Goal: Communication & Community: Connect with others

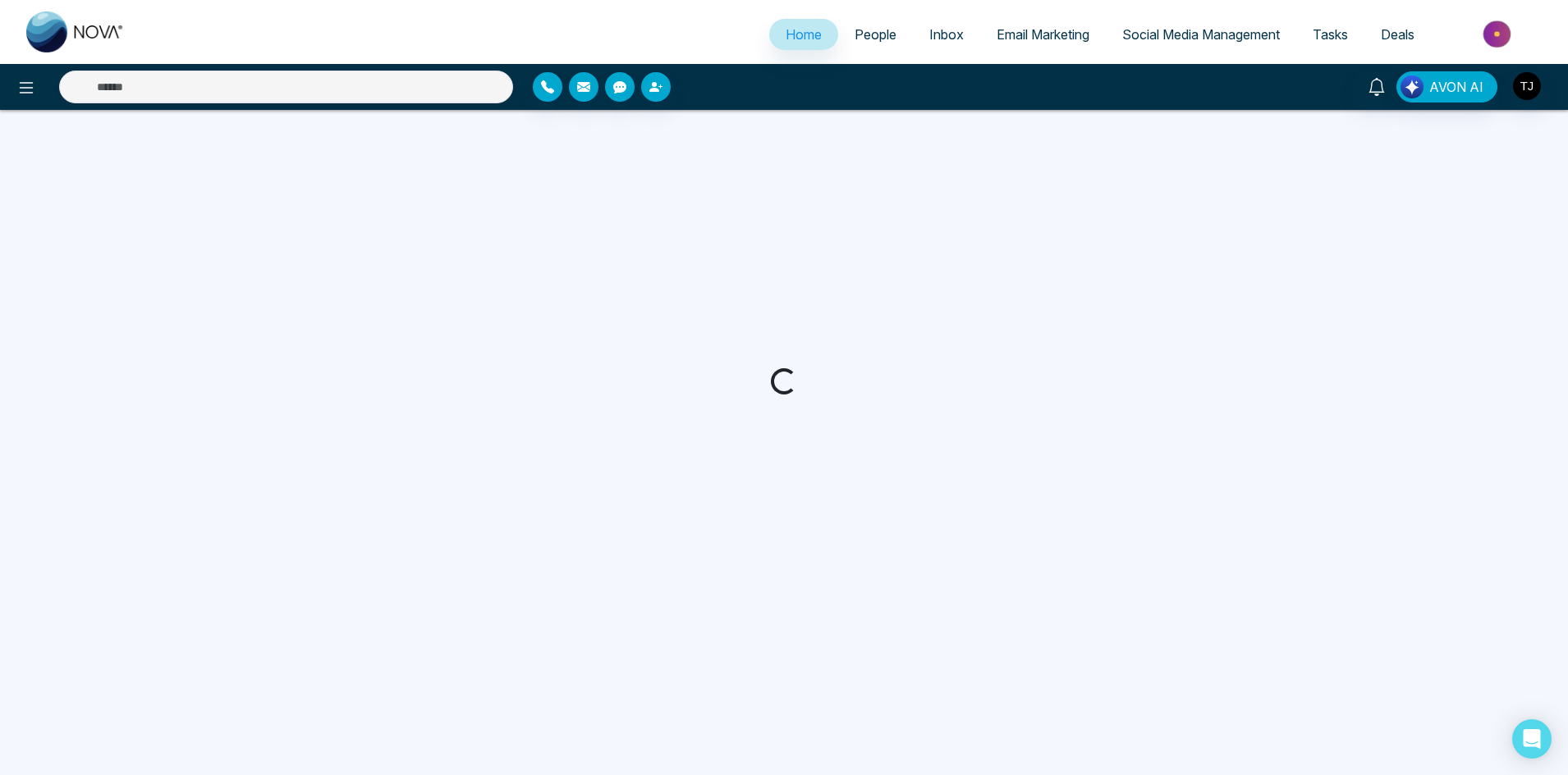
select select "*"
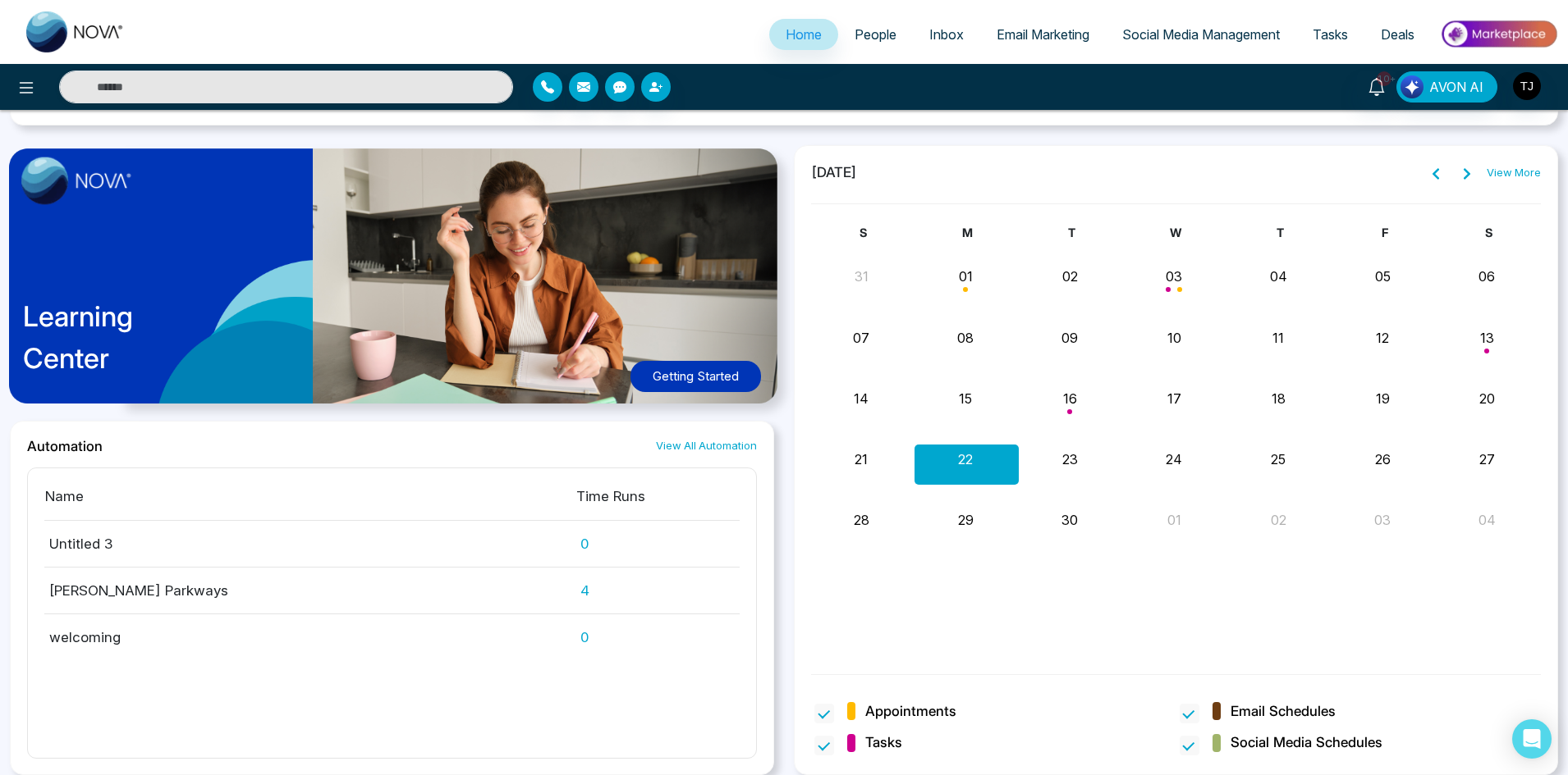
scroll to position [1448, 0]
click at [864, 37] on span "People" at bounding box center [875, 34] width 42 height 16
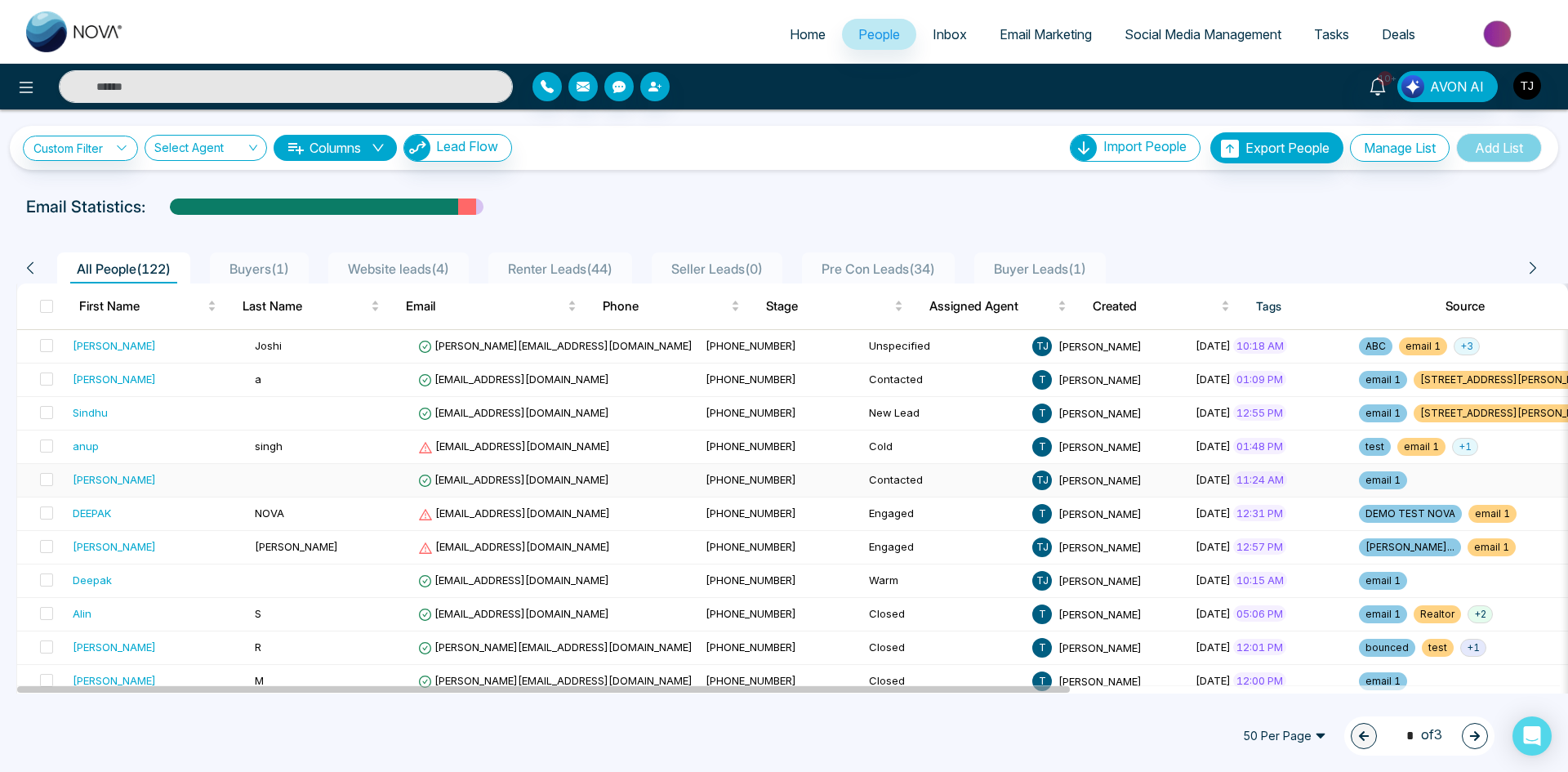
click at [715, 481] on td "[PHONE_NUMBER]" at bounding box center [780, 481] width 164 height 34
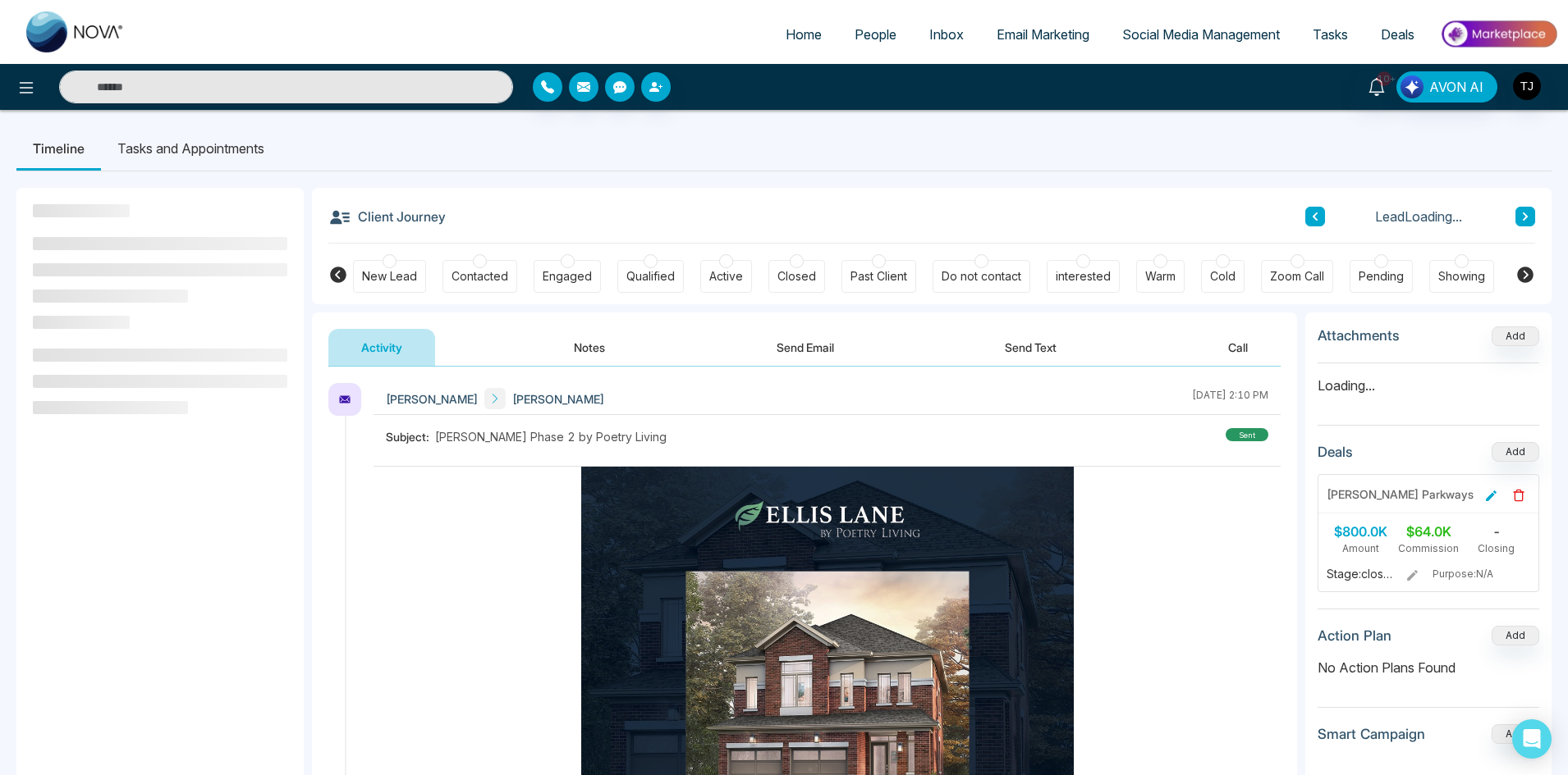
click at [578, 346] on button "Notes" at bounding box center [589, 347] width 97 height 37
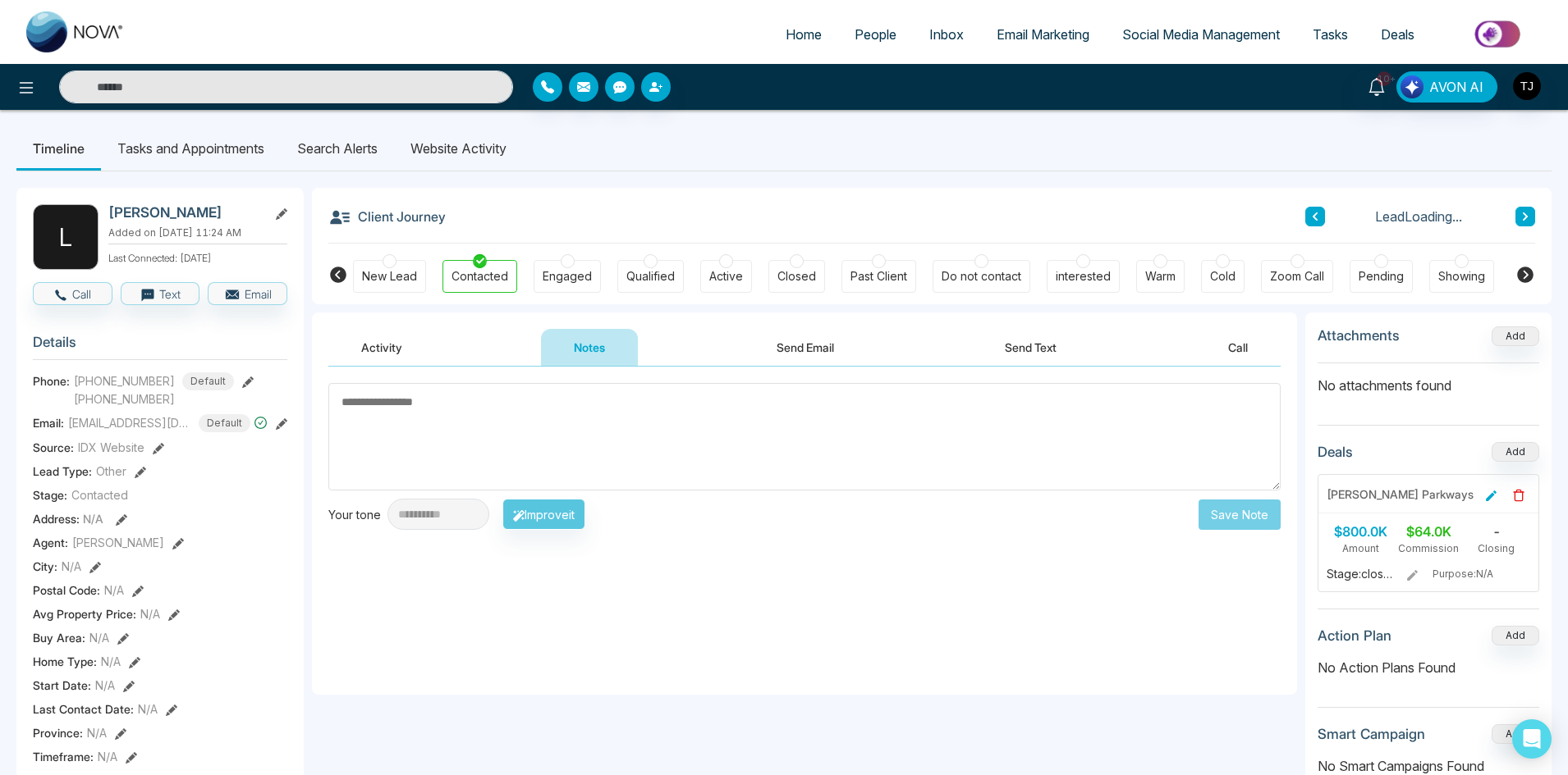
click at [791, 343] on button "Send Email" at bounding box center [805, 347] width 123 height 37
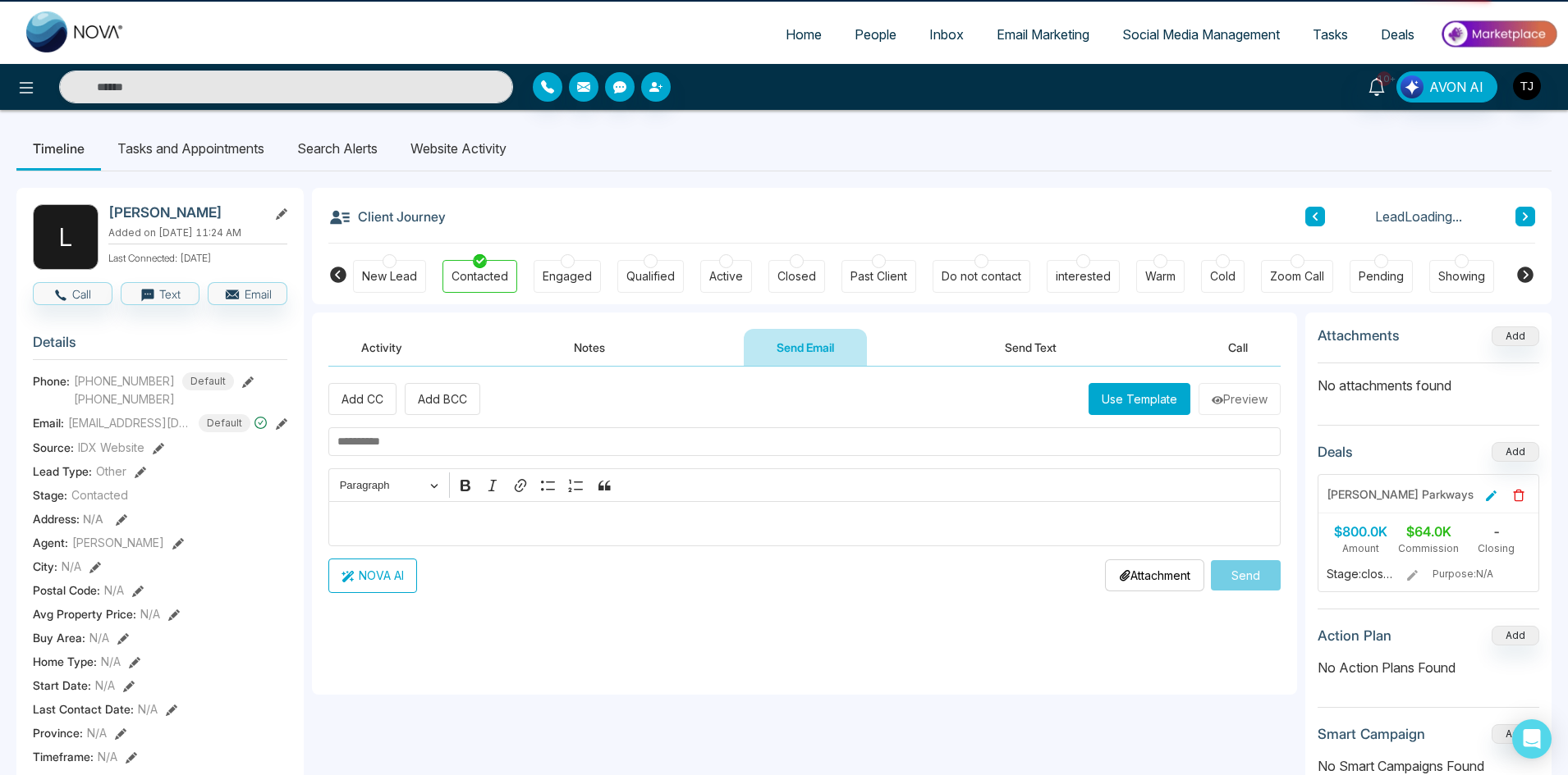
click at [1059, 343] on button "Send Text" at bounding box center [1030, 347] width 117 height 37
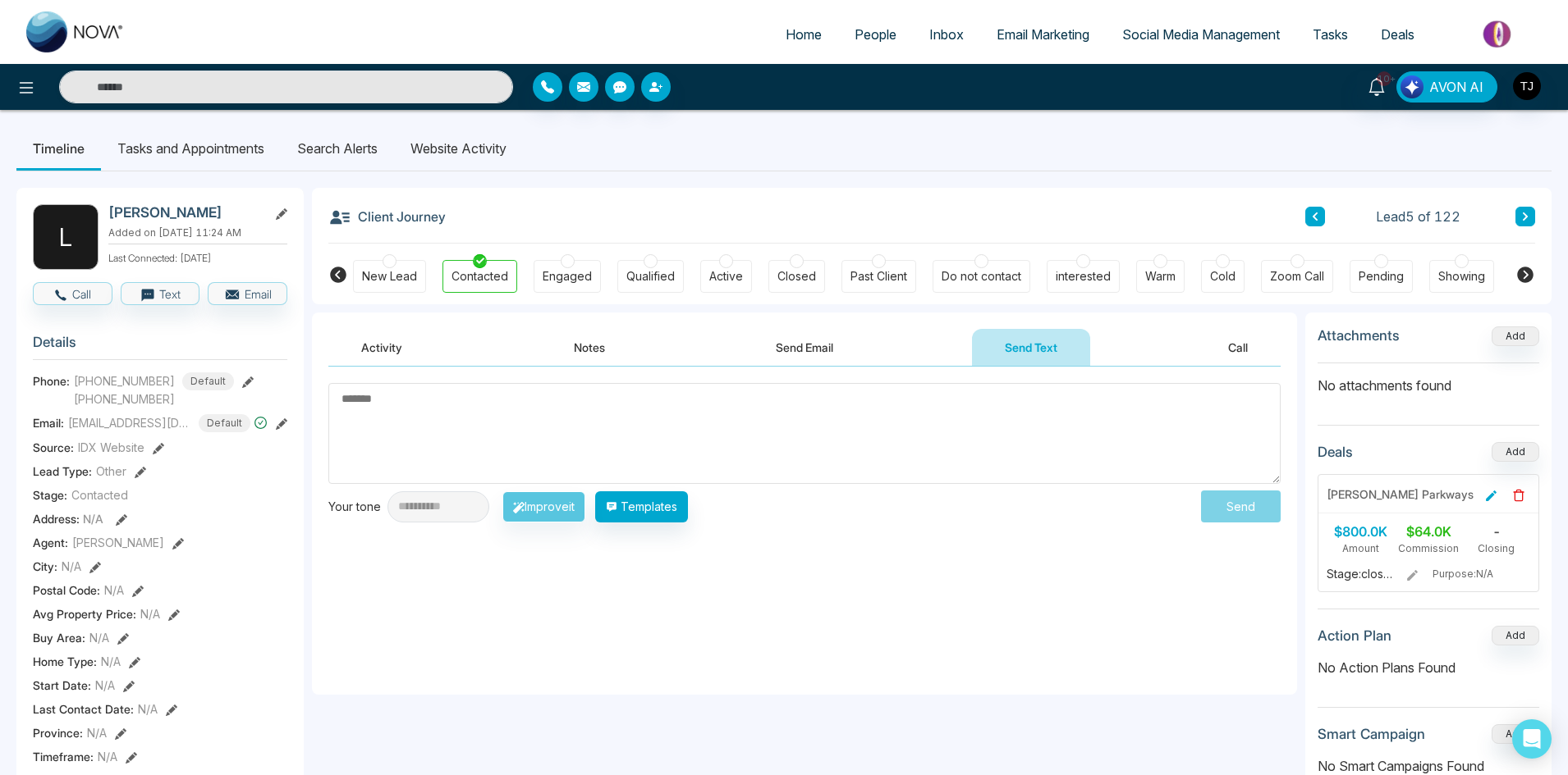
click at [411, 350] on button "Activity" at bounding box center [381, 347] width 107 height 37
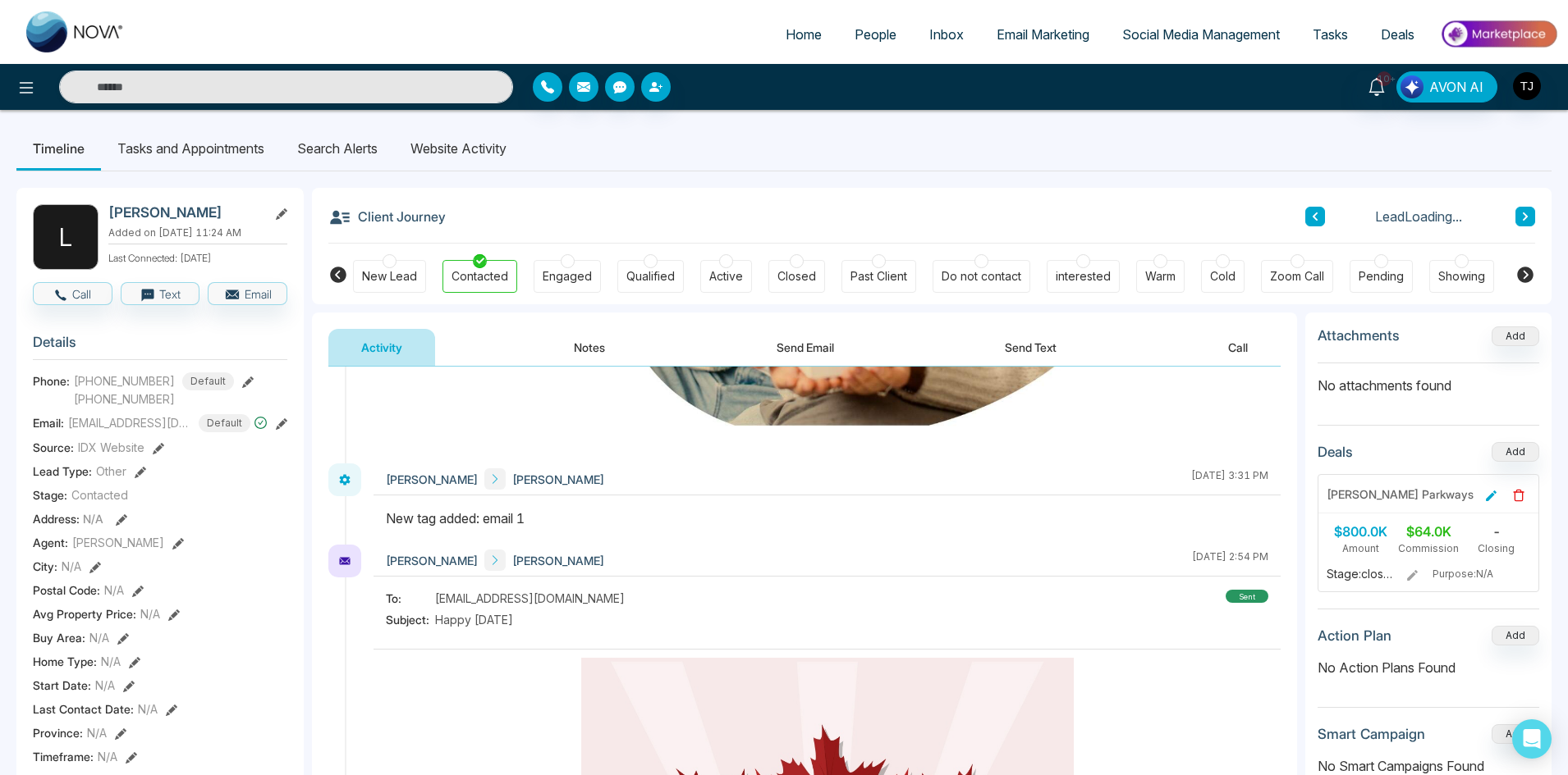
scroll to position [246, 0]
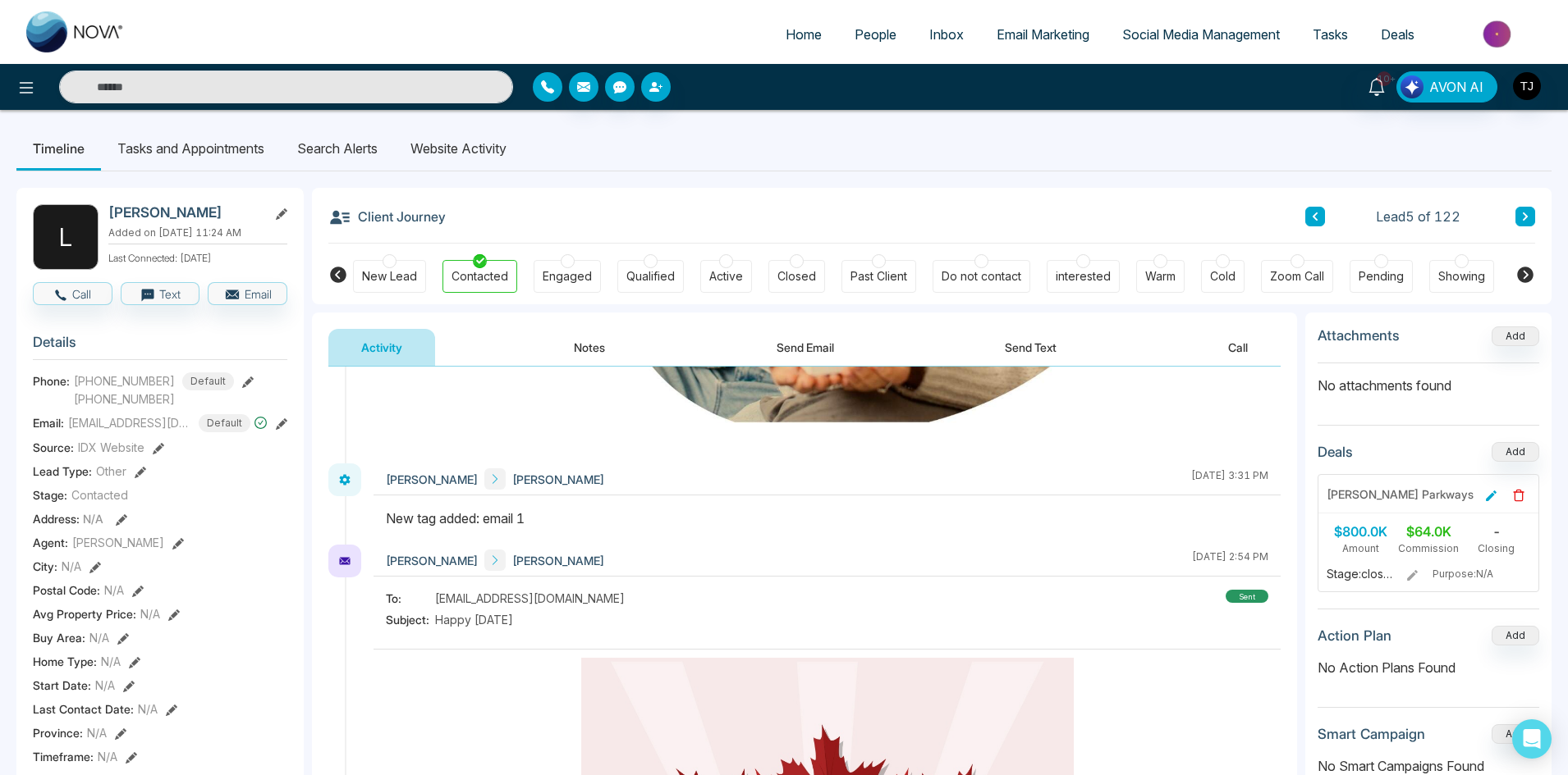
click at [552, 84] on icon "button" at bounding box center [547, 88] width 13 height 13
